Goal: Task Accomplishment & Management: Use online tool/utility

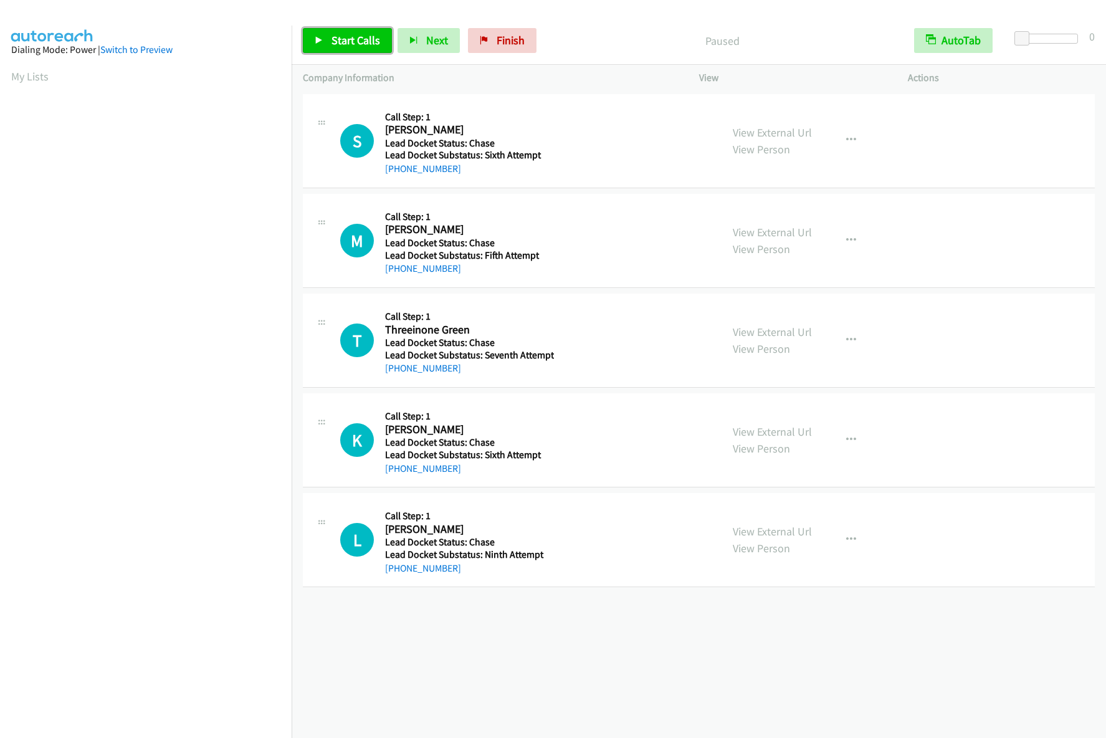
click at [334, 34] on span "Start Calls" at bounding box center [356, 40] width 49 height 14
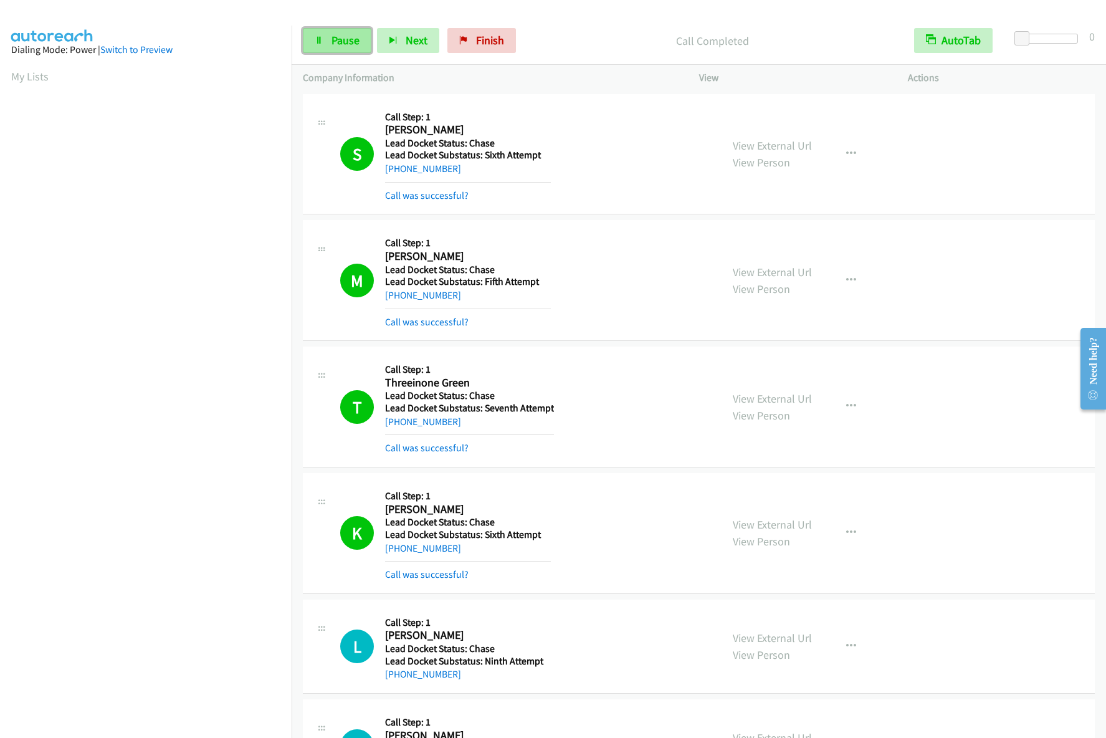
click at [343, 43] on span "Pause" at bounding box center [346, 40] width 28 height 14
click at [363, 39] on span "Start Calls" at bounding box center [356, 40] width 49 height 14
click at [337, 49] on link "Pause" at bounding box center [337, 40] width 69 height 25
click at [320, 43] on icon at bounding box center [319, 41] width 9 height 9
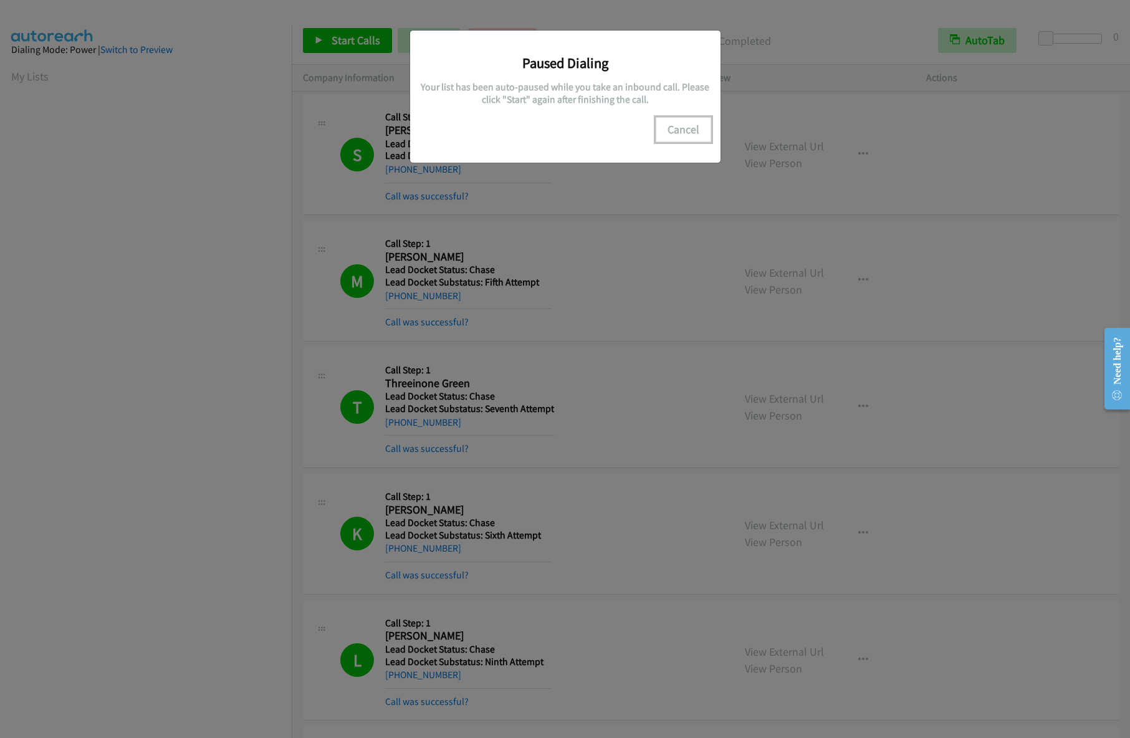
click at [688, 126] on button "Cancel" at bounding box center [683, 129] width 55 height 25
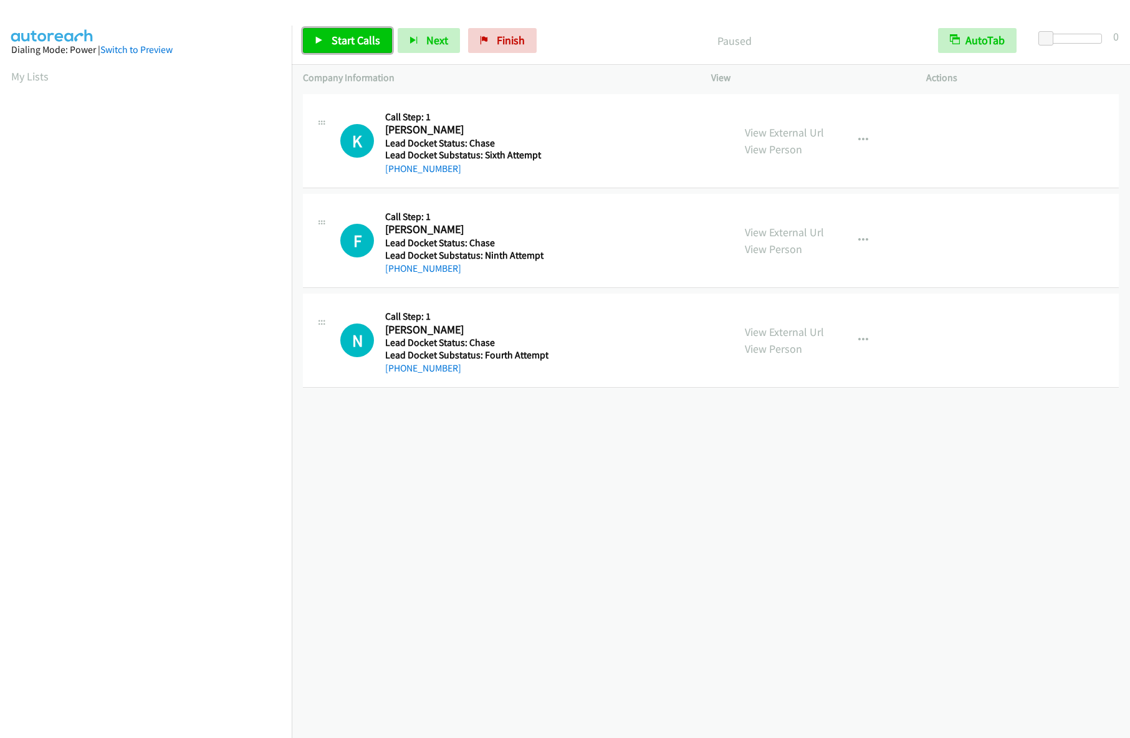
click at [346, 39] on span "Start Calls" at bounding box center [356, 40] width 49 height 14
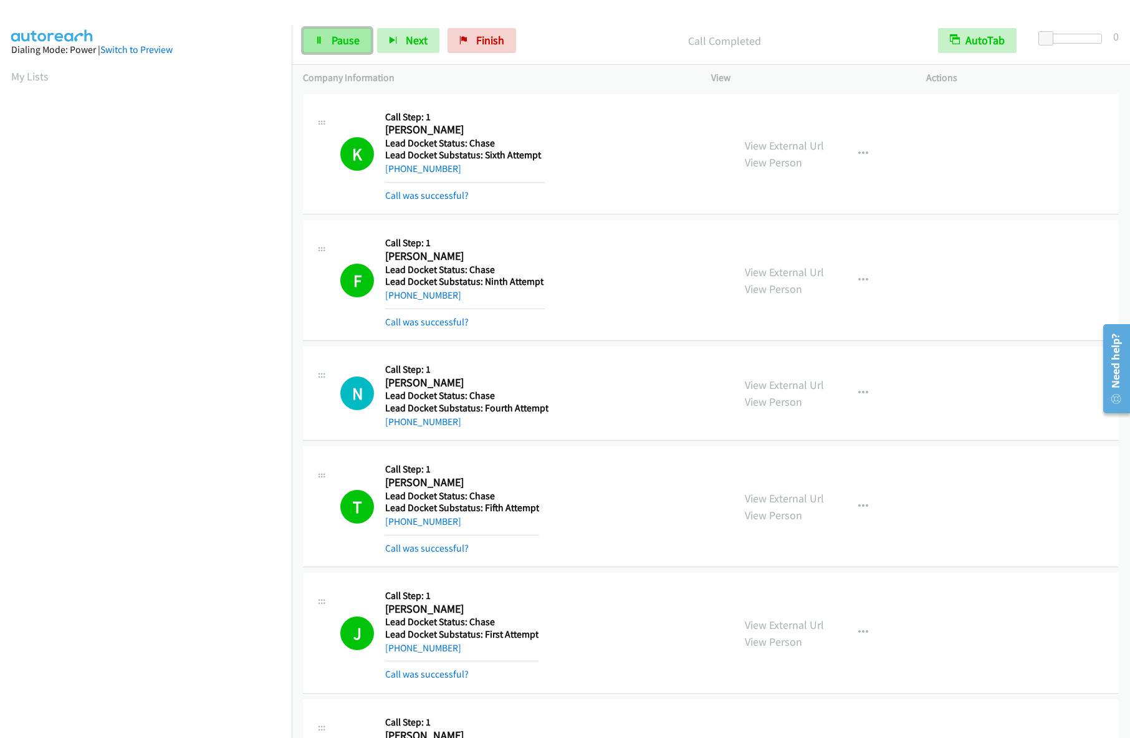
click at [342, 46] on span "Pause" at bounding box center [346, 40] width 28 height 14
click at [333, 43] on span "Start Calls" at bounding box center [356, 40] width 49 height 14
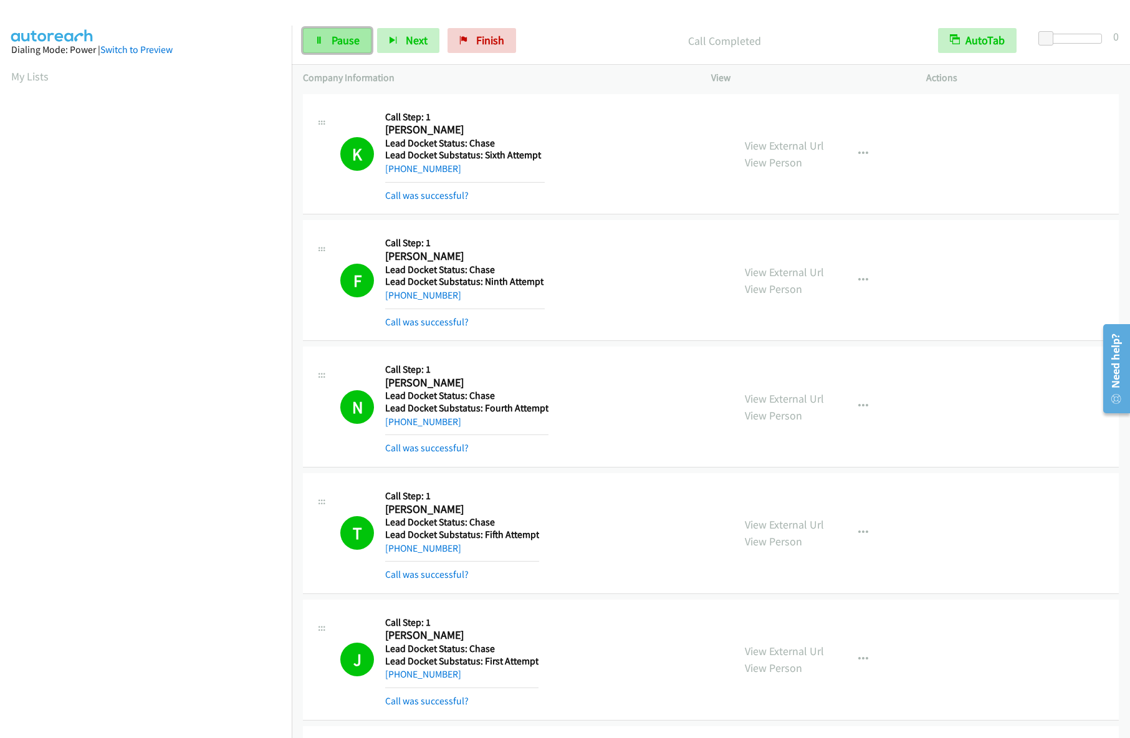
click at [329, 42] on link "Pause" at bounding box center [337, 40] width 69 height 25
click at [339, 49] on link "Start Calls" at bounding box center [347, 40] width 89 height 25
click at [342, 39] on span "Pause" at bounding box center [346, 40] width 28 height 14
click at [338, 27] on div "Start Calls Pause Next Finish Paused AutoTab AutoTab 0" at bounding box center [711, 41] width 838 height 48
click at [346, 46] on span "Start Calls" at bounding box center [356, 40] width 49 height 14
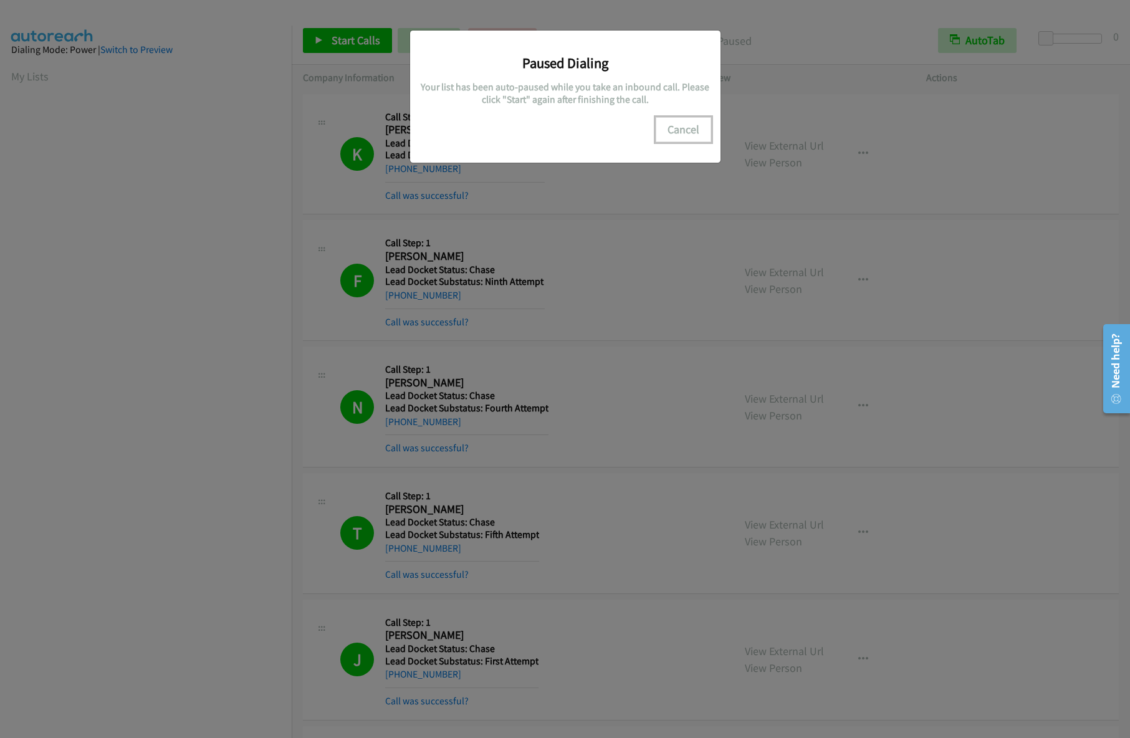
click at [686, 135] on button "Cancel" at bounding box center [683, 129] width 55 height 25
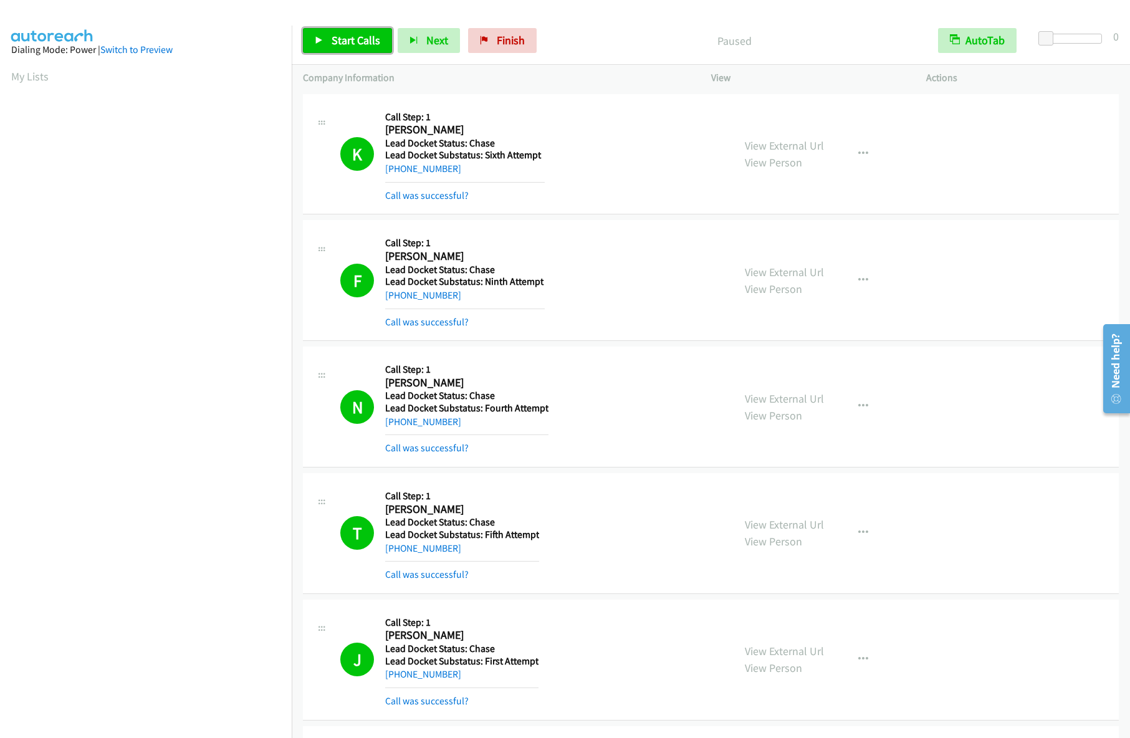
click at [341, 41] on span "Start Calls" at bounding box center [356, 40] width 49 height 14
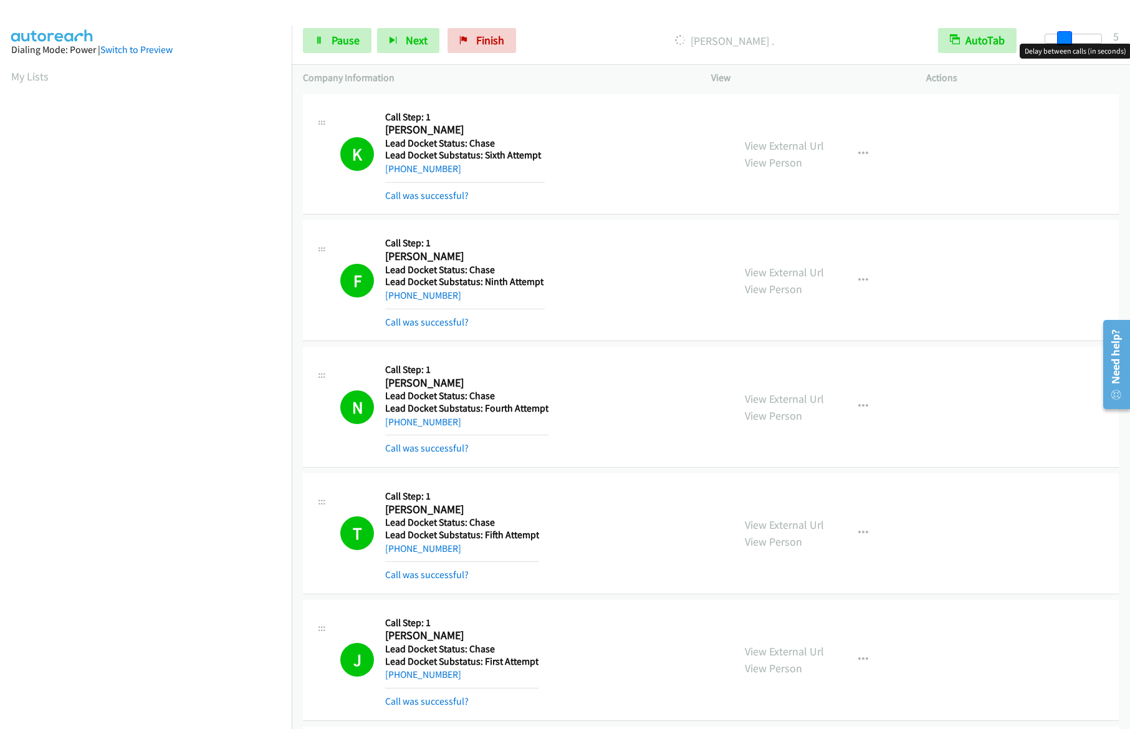
click at [1063, 36] on div at bounding box center [1073, 39] width 57 height 10
click at [1059, 36] on span at bounding box center [1060, 38] width 15 height 15
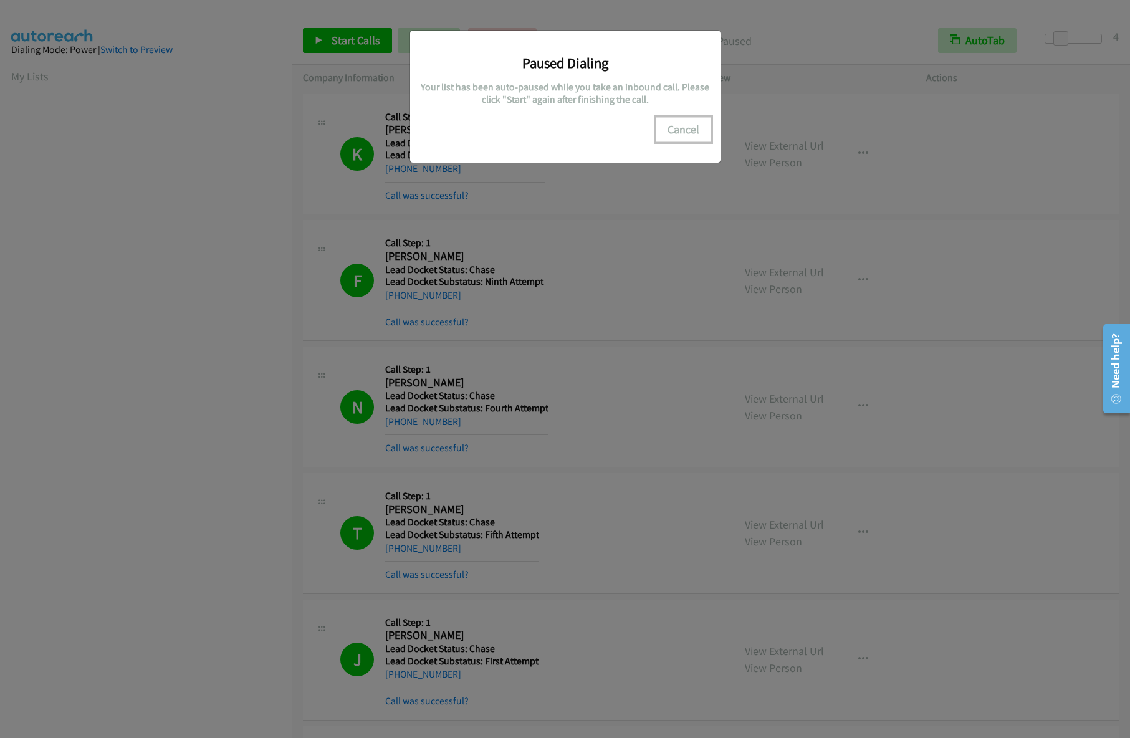
click at [676, 133] on button "Cancel" at bounding box center [683, 129] width 55 height 25
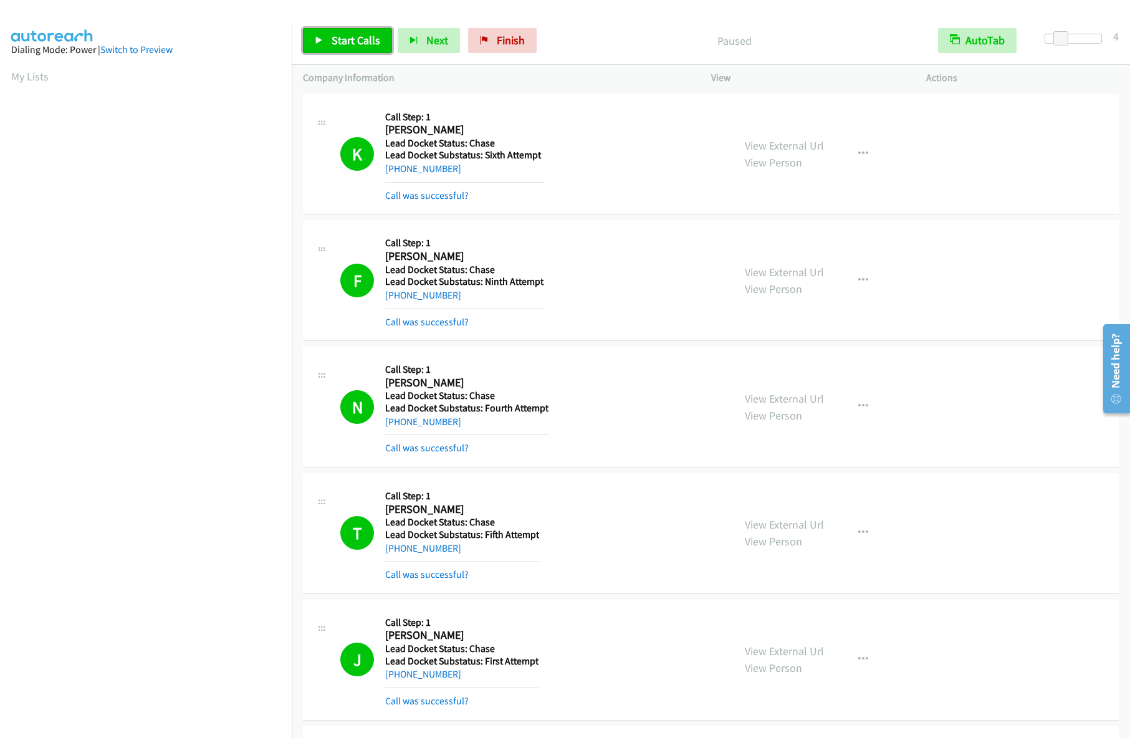
click at [361, 44] on span "Start Calls" at bounding box center [356, 40] width 49 height 14
click at [342, 38] on span "Pause" at bounding box center [346, 40] width 28 height 14
